Goal: Task Accomplishment & Management: Manage account settings

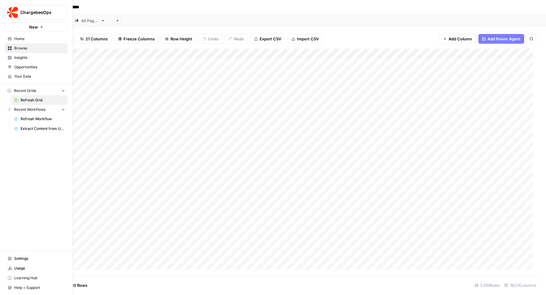
click at [35, 42] on link "Home" at bounding box center [36, 39] width 63 height 10
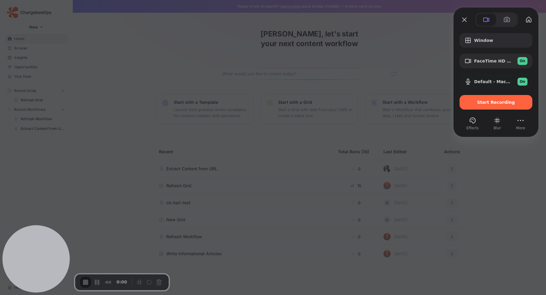
click at [504, 30] on div "Window FaceTime HD Camera (1C1C:B782) On Default - MacBook Pro Microphone (Buil…" at bounding box center [496, 79] width 85 height 104
click at [498, 34] on div "Window" at bounding box center [496, 40] width 73 height 15
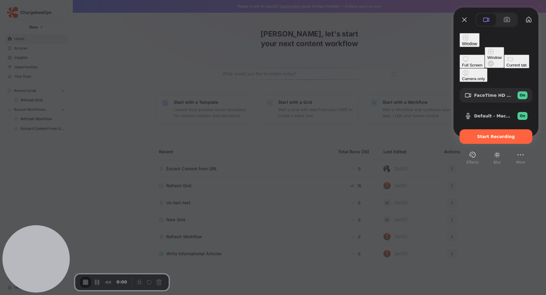
click at [504, 65] on button "Current tab" at bounding box center [516, 62] width 25 height 14
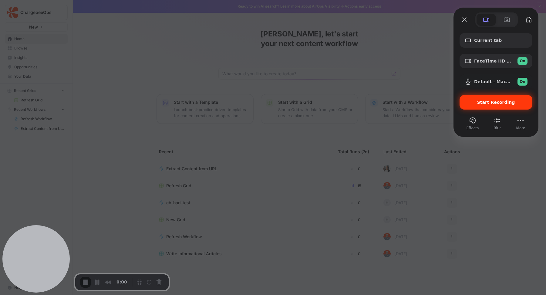
click at [497, 103] on span "Start Recording" at bounding box center [496, 102] width 38 height 5
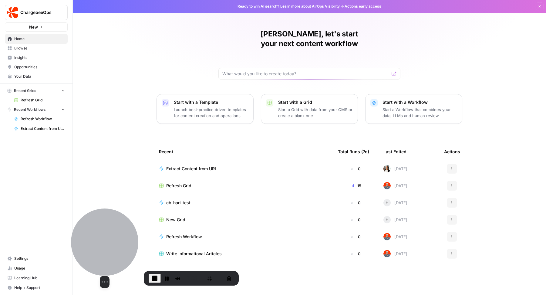
drag, startPoint x: 38, startPoint y: 260, endPoint x: 105, endPoint y: 256, distance: 67.8
click at [106, 256] on div at bounding box center [104, 242] width 67 height 67
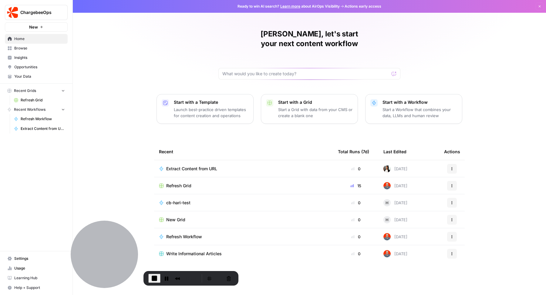
click at [110, 187] on div "Zoe, let's start your next content workflow Start with a Template Launch best-p…" at bounding box center [309, 147] width 473 height 295
click at [20, 261] on span "Settings" at bounding box center [39, 258] width 51 height 5
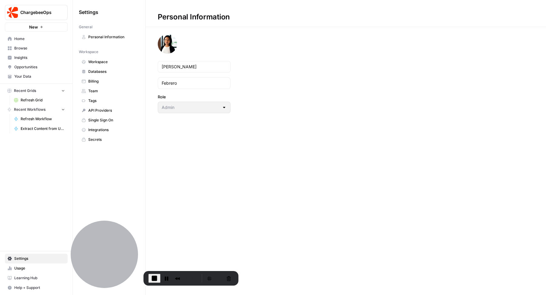
click at [114, 128] on span "Integrations" at bounding box center [112, 129] width 48 height 5
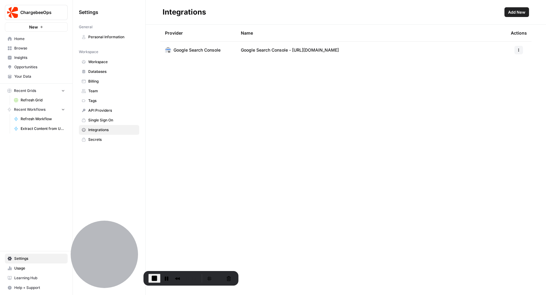
click at [350, 141] on div "Integrations Add New Provider Name Actions Google Search Console Google Search …" at bounding box center [346, 147] width 401 height 295
click at [515, 13] on span "Add New" at bounding box center [516, 12] width 17 height 6
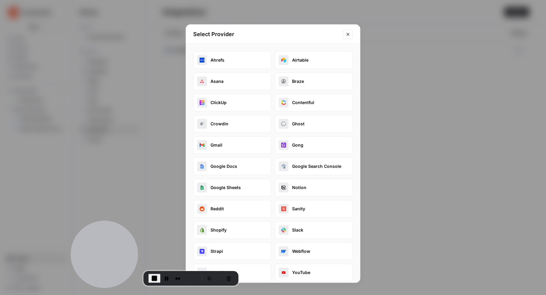
scroll to position [3, 0]
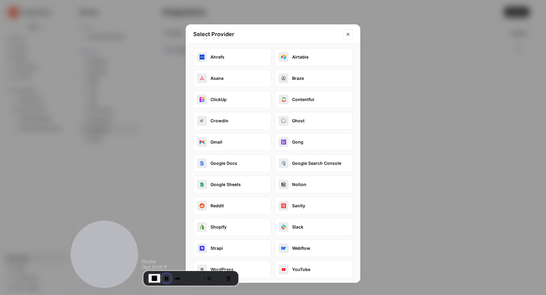
click at [164, 278] on button "Pause Recording" at bounding box center [167, 278] width 10 height 10
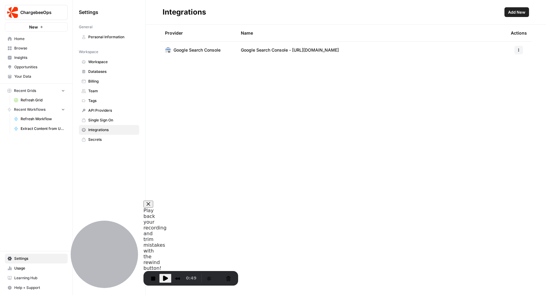
click at [35, 39] on span "Home" at bounding box center [39, 38] width 51 height 5
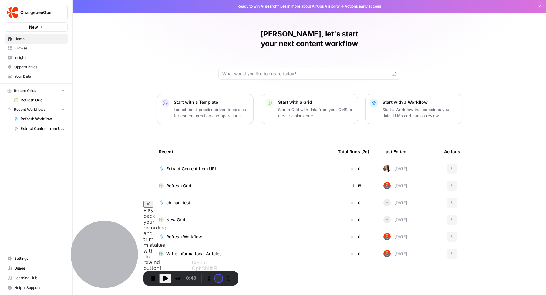
click at [215, 276] on button "Restart Recording" at bounding box center [218, 278] width 7 height 7
click at [36, 258] on span "Settings" at bounding box center [39, 258] width 51 height 5
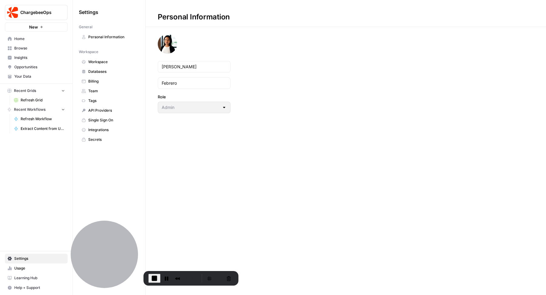
click at [114, 128] on span "Integrations" at bounding box center [112, 129] width 48 height 5
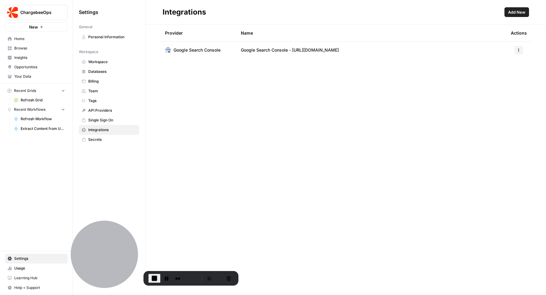
click at [515, 12] on span "Add New" at bounding box center [516, 12] width 17 height 6
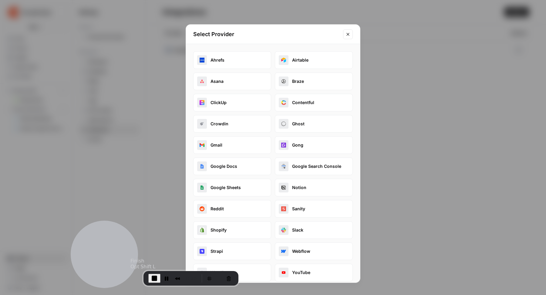
click at [151, 279] on span "End Recording" at bounding box center [154, 278] width 7 height 7
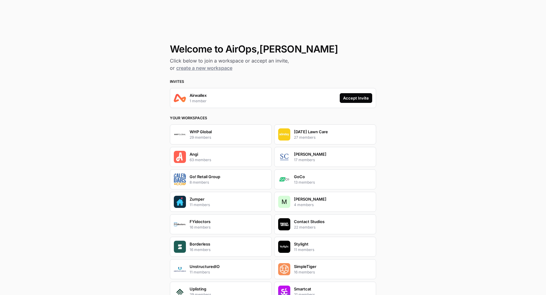
click at [347, 100] on div "Accept Invite" at bounding box center [356, 98] width 26 height 6
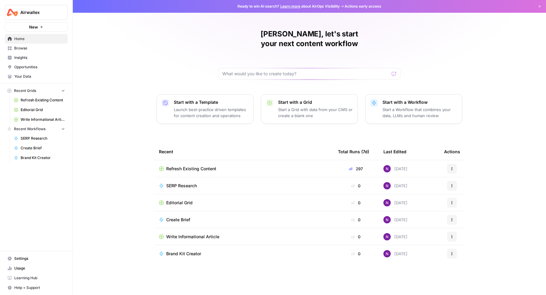
click at [42, 261] on span "Settings" at bounding box center [39, 258] width 51 height 5
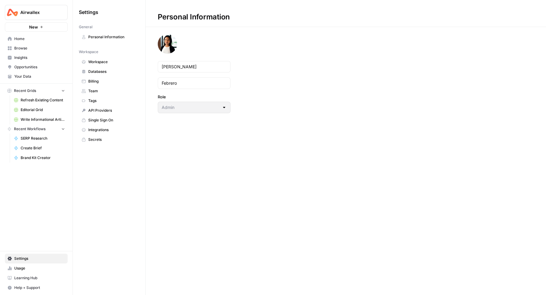
click at [97, 88] on span "Team" at bounding box center [112, 90] width 48 height 5
